Goal: Task Accomplishment & Management: Find specific page/section

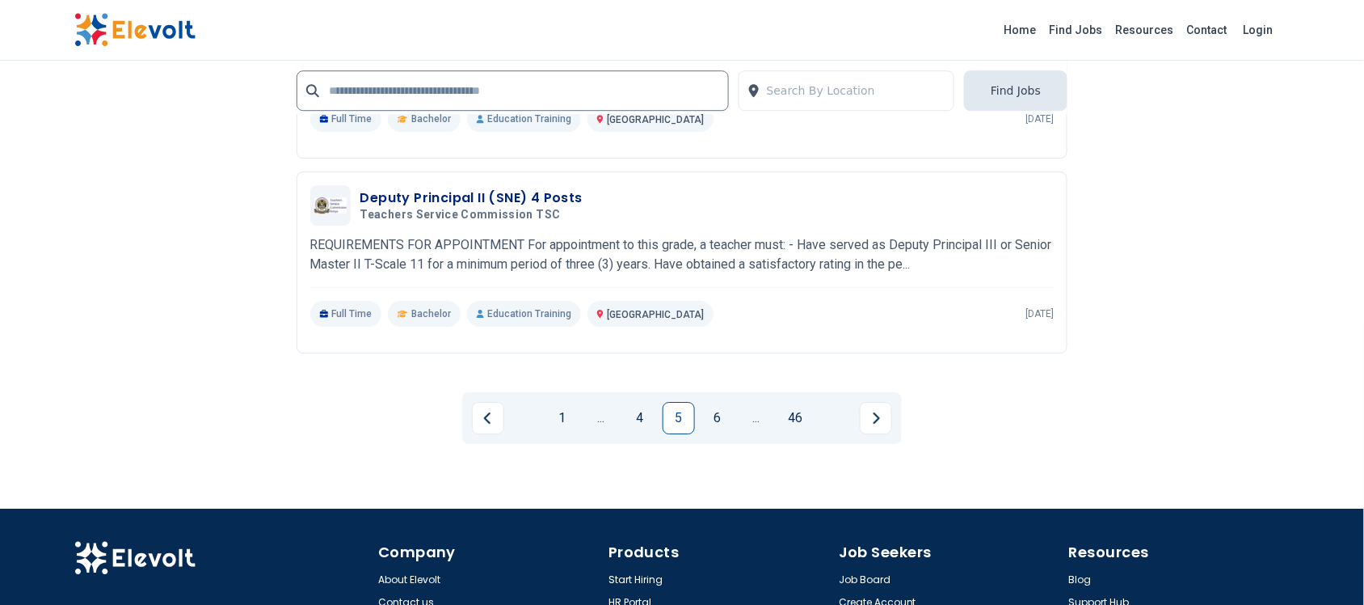
scroll to position [3302, 0]
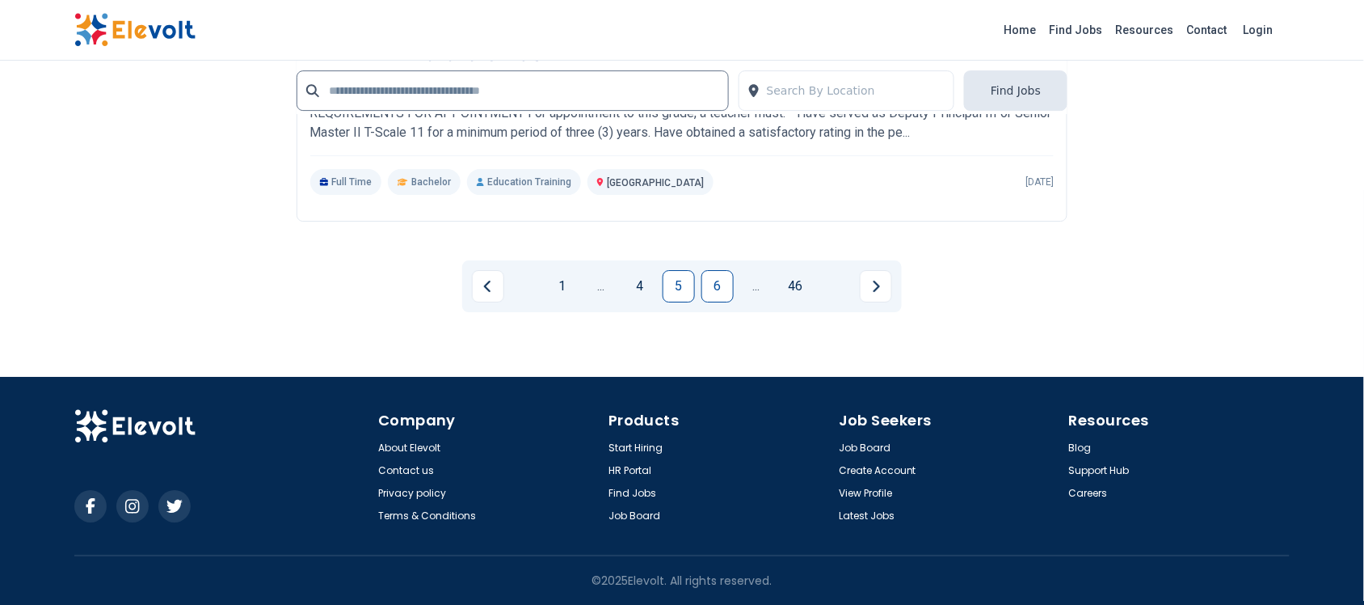
click at [715, 284] on link "6" at bounding box center [718, 286] width 32 height 32
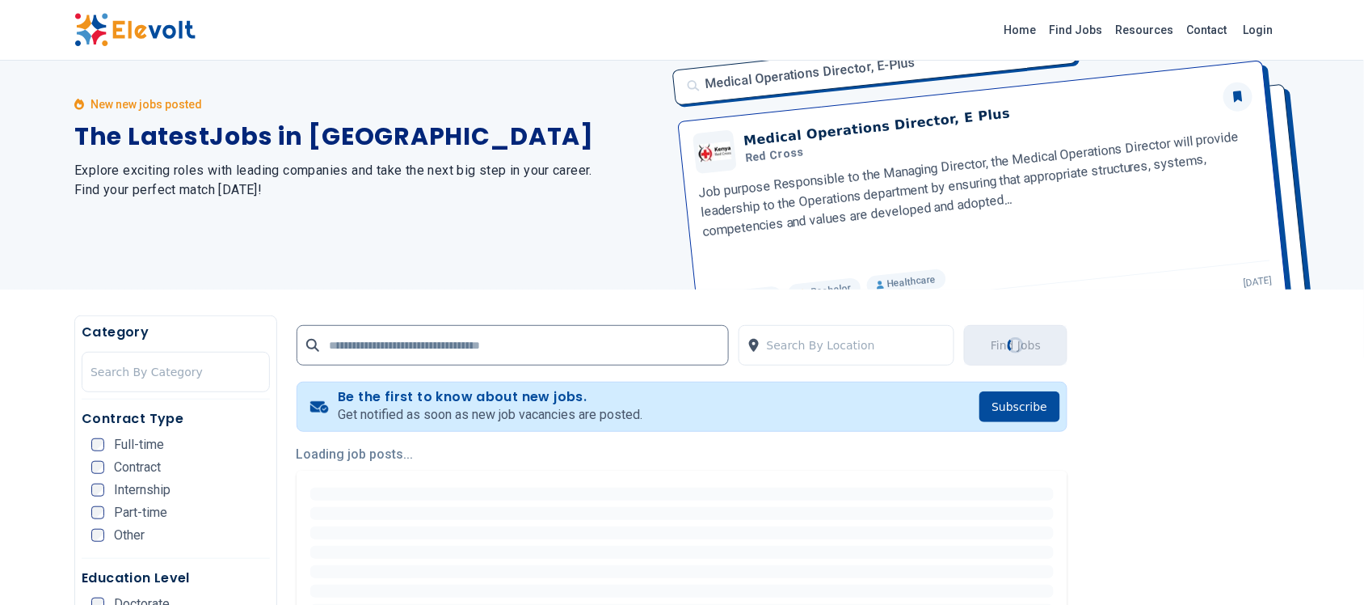
scroll to position [0, 0]
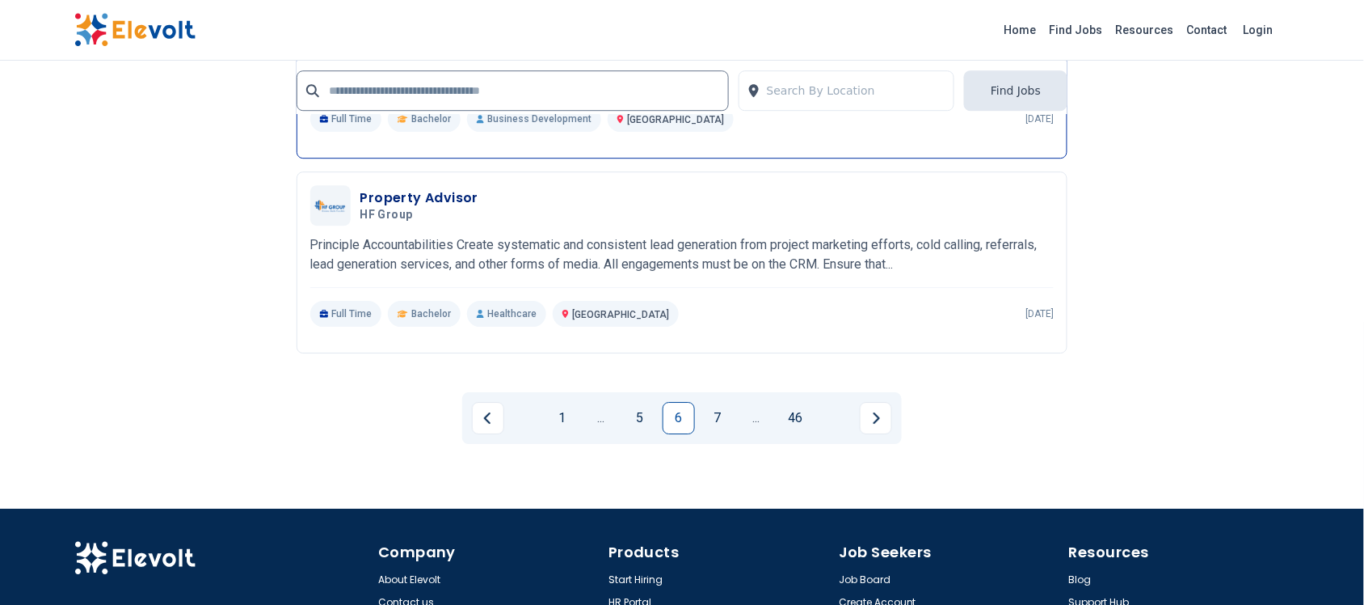
scroll to position [3233, 0]
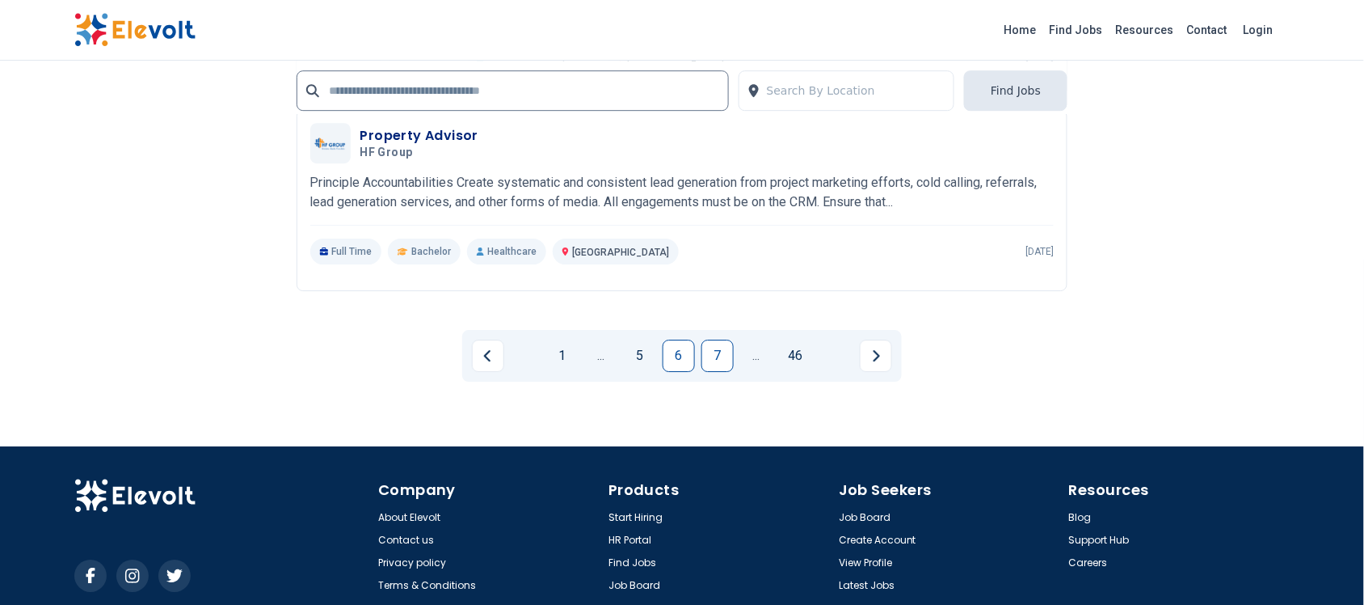
click at [714, 343] on link "7" at bounding box center [718, 355] width 32 height 32
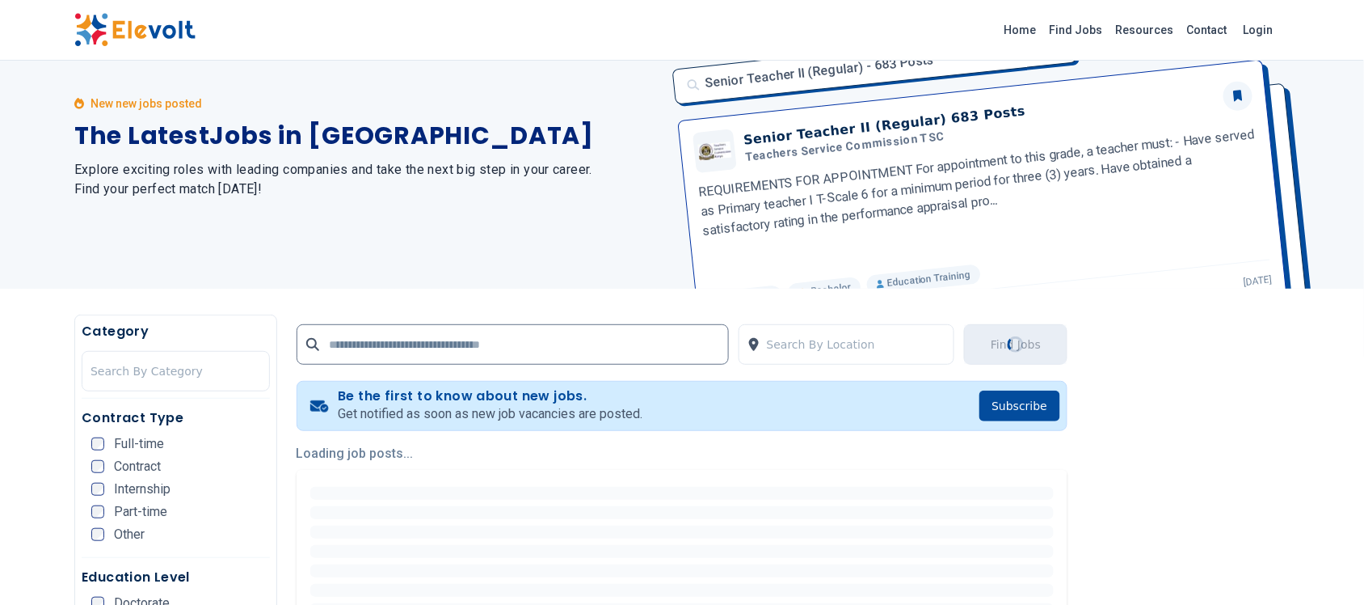
scroll to position [0, 0]
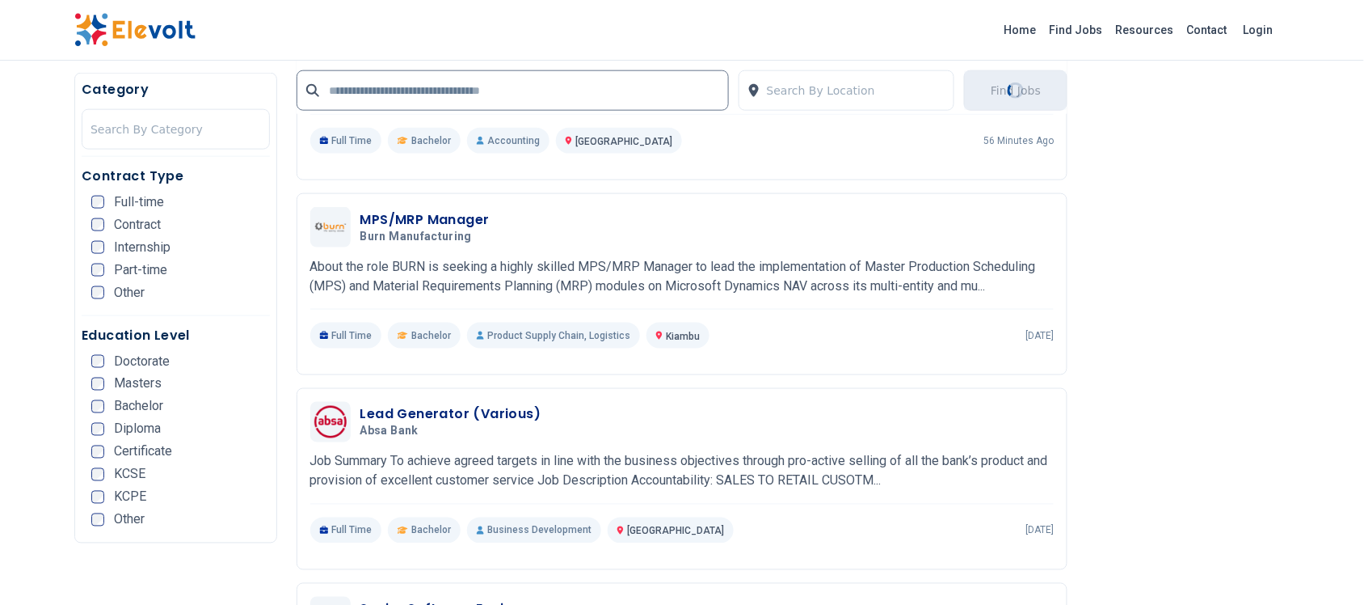
scroll to position [303, 0]
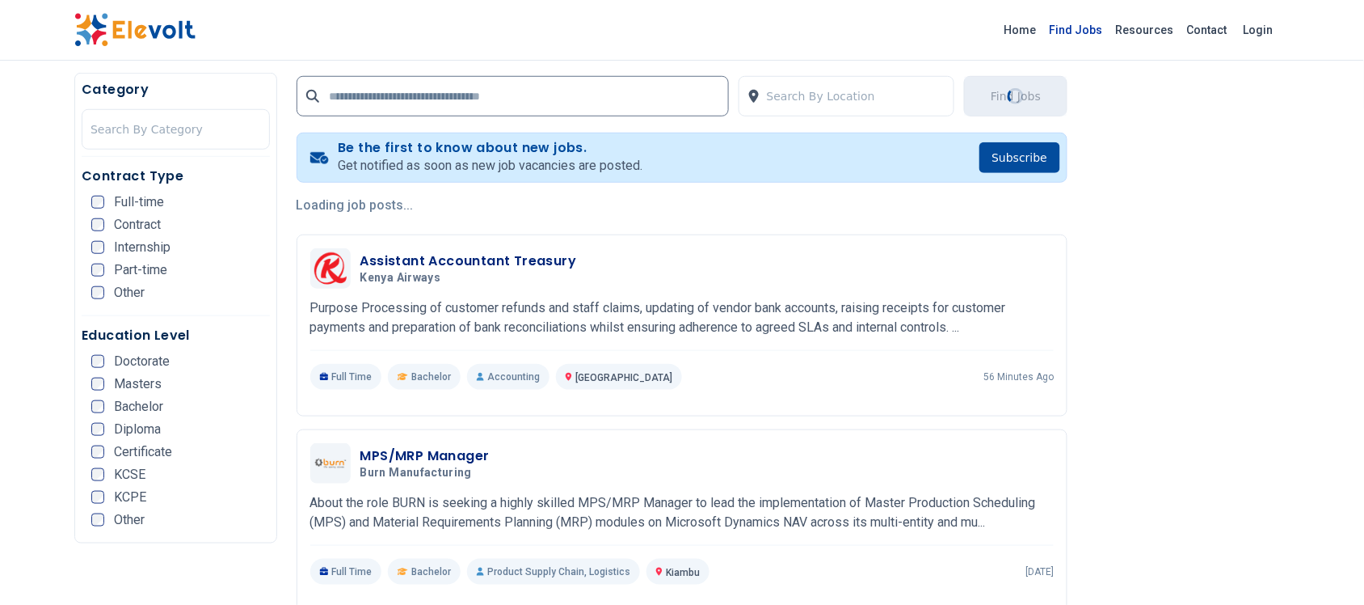
click at [1094, 32] on link "Find Jobs" at bounding box center [1076, 30] width 66 height 26
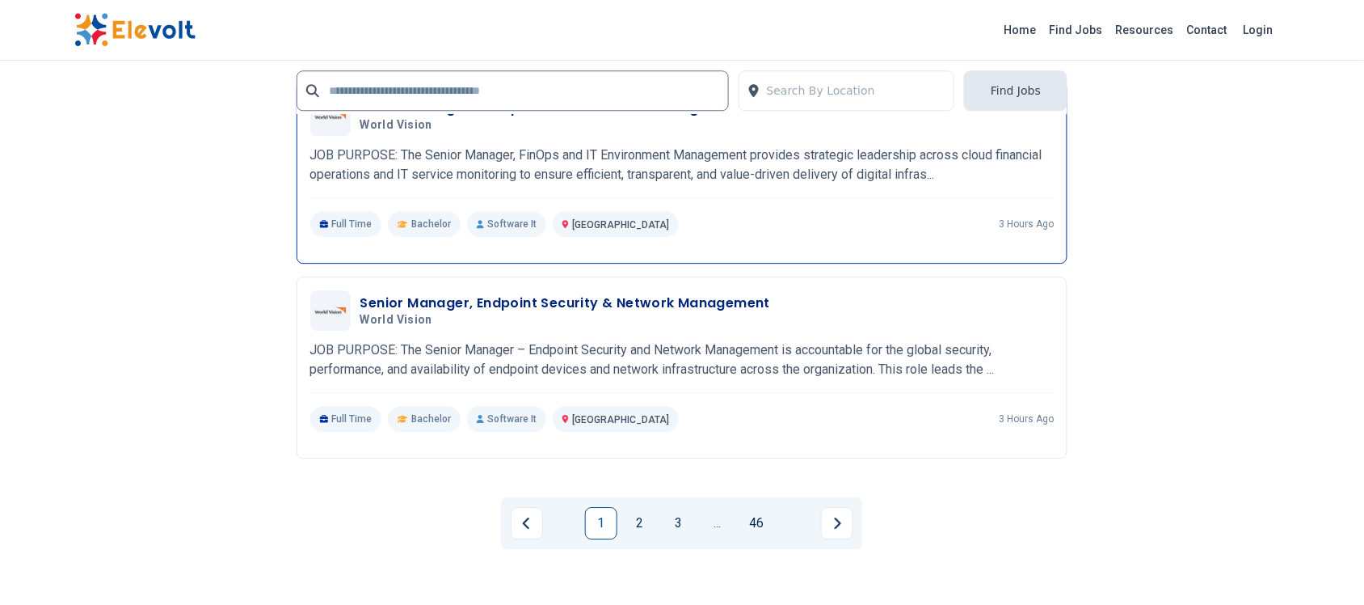
scroll to position [3031, 0]
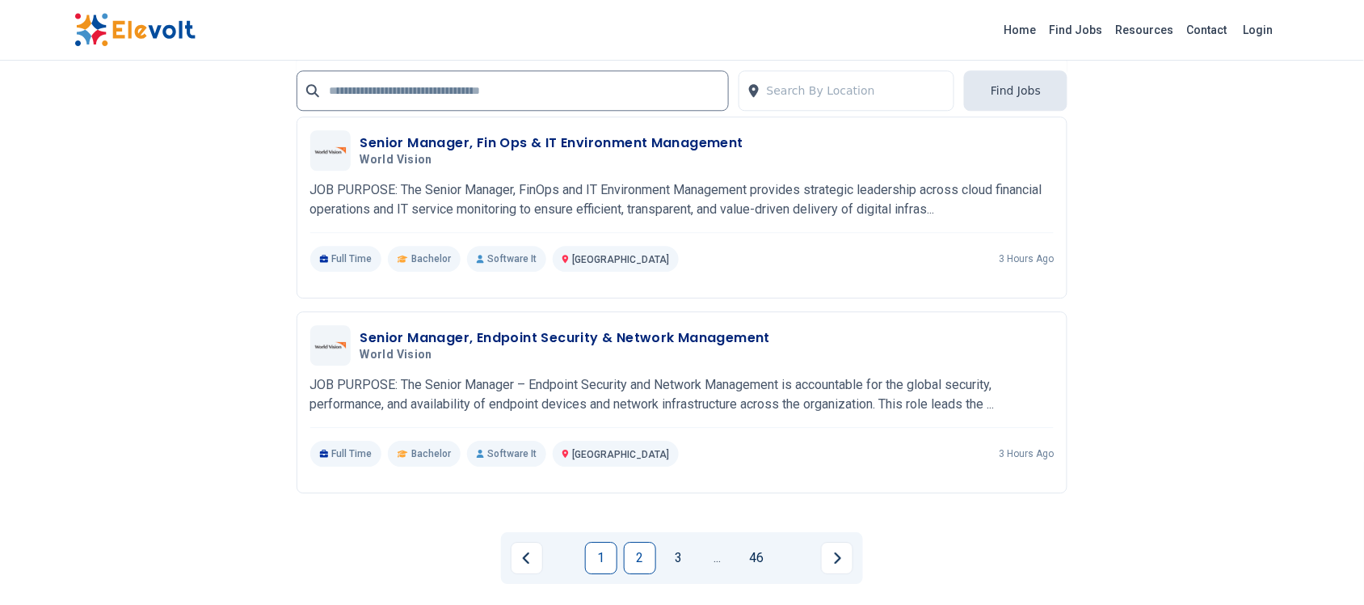
click at [635, 554] on link "2" at bounding box center [640, 557] width 32 height 32
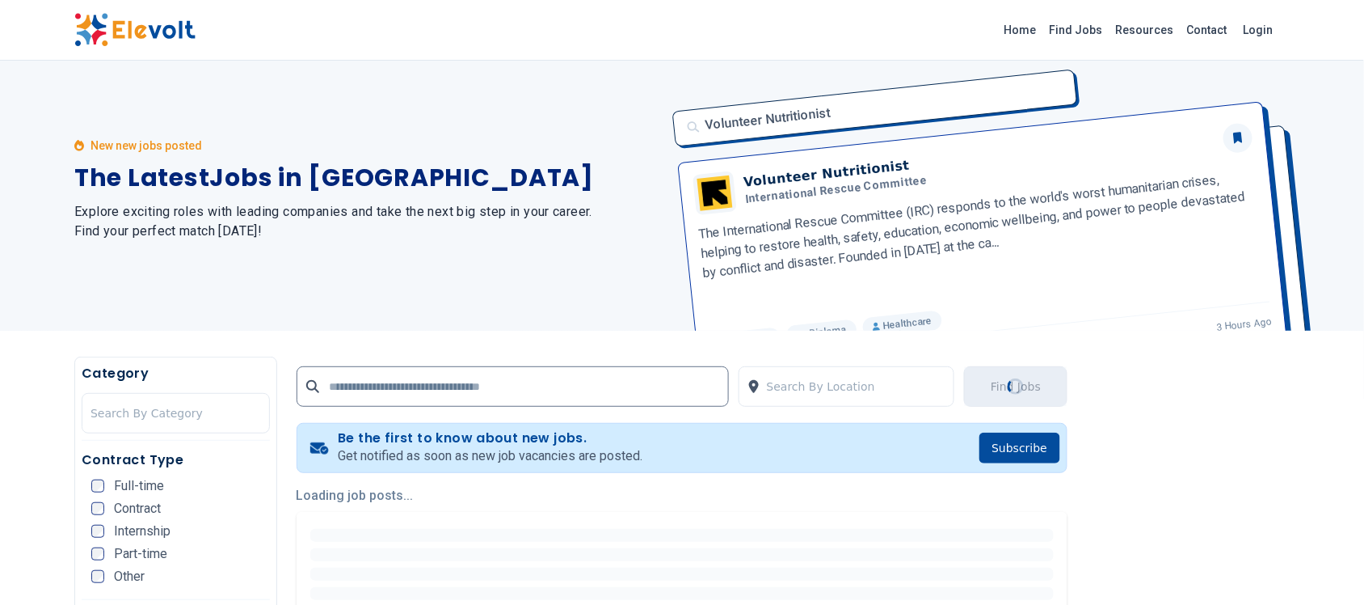
scroll to position [0, 0]
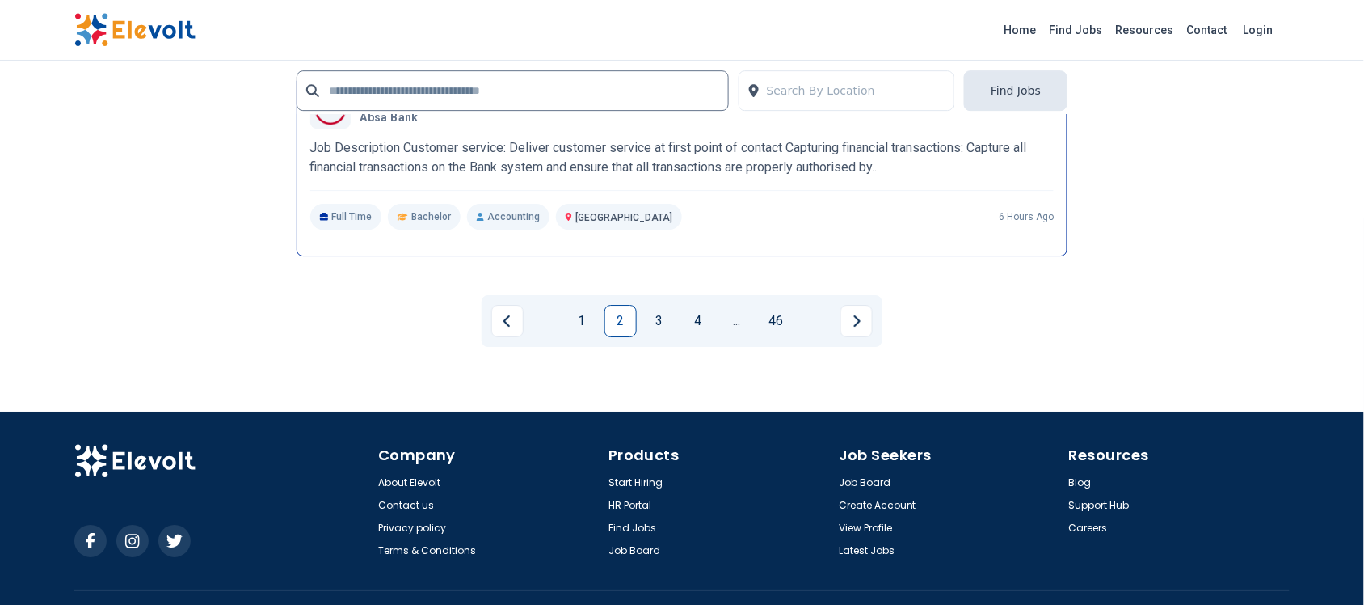
scroll to position [3302, 0]
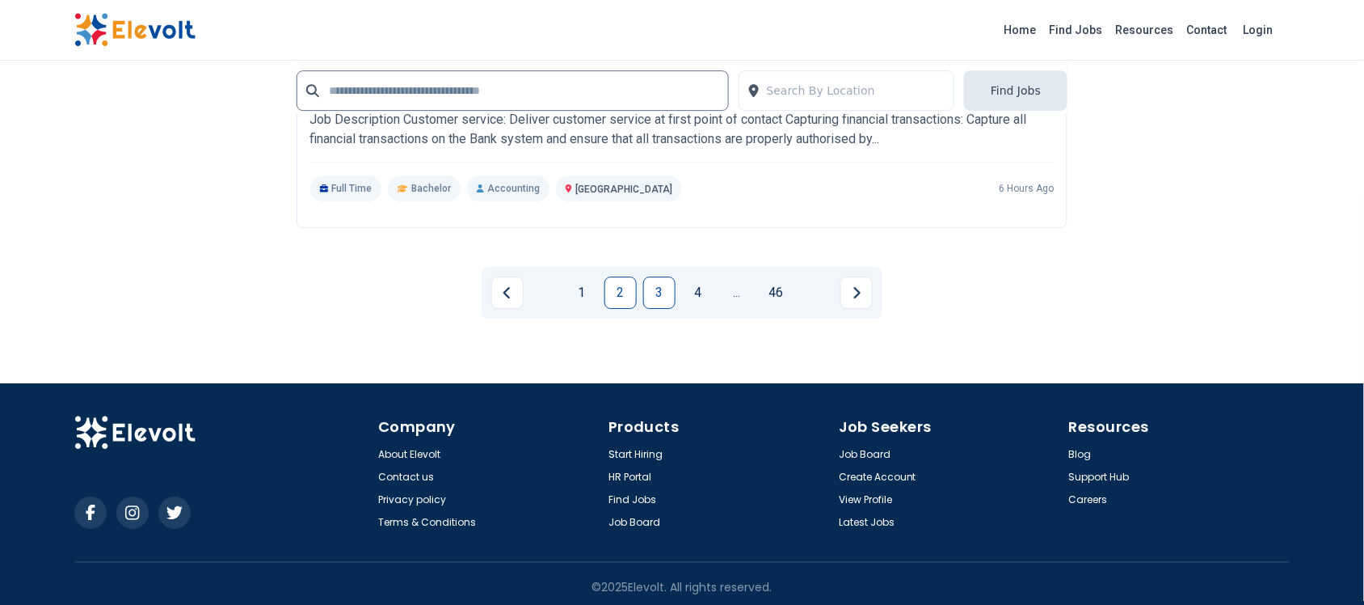
click at [659, 292] on link "3" at bounding box center [659, 292] width 32 height 32
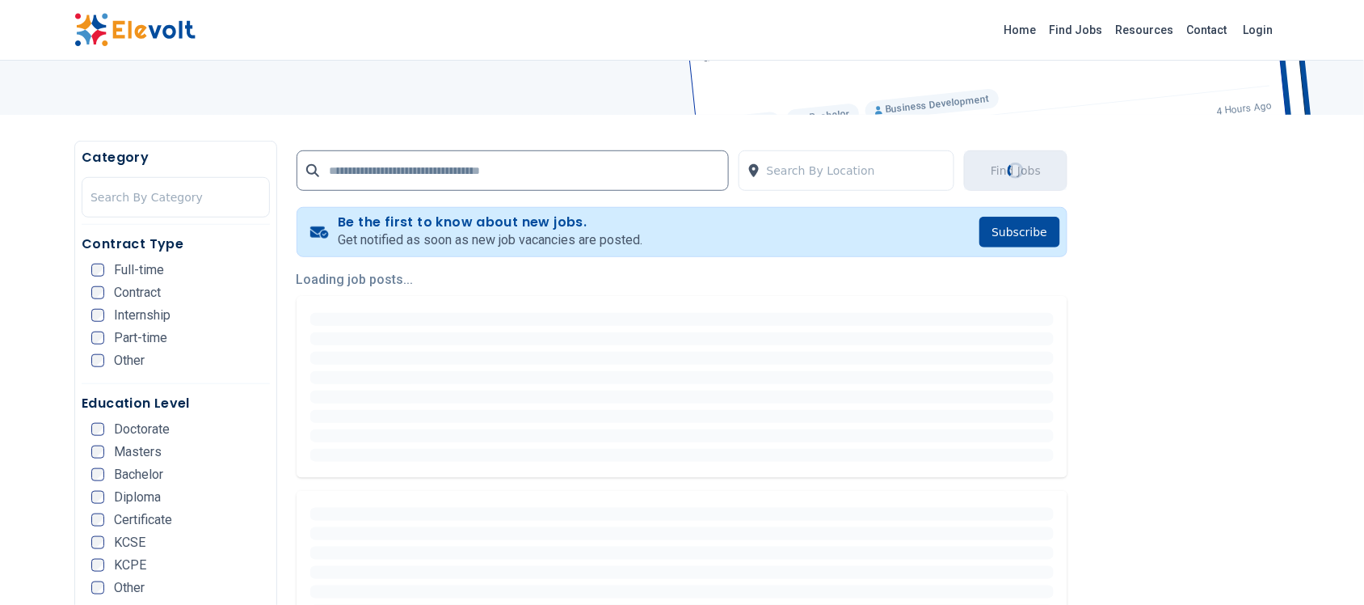
scroll to position [0, 0]
